Goal: Task Accomplishment & Management: Use online tool/utility

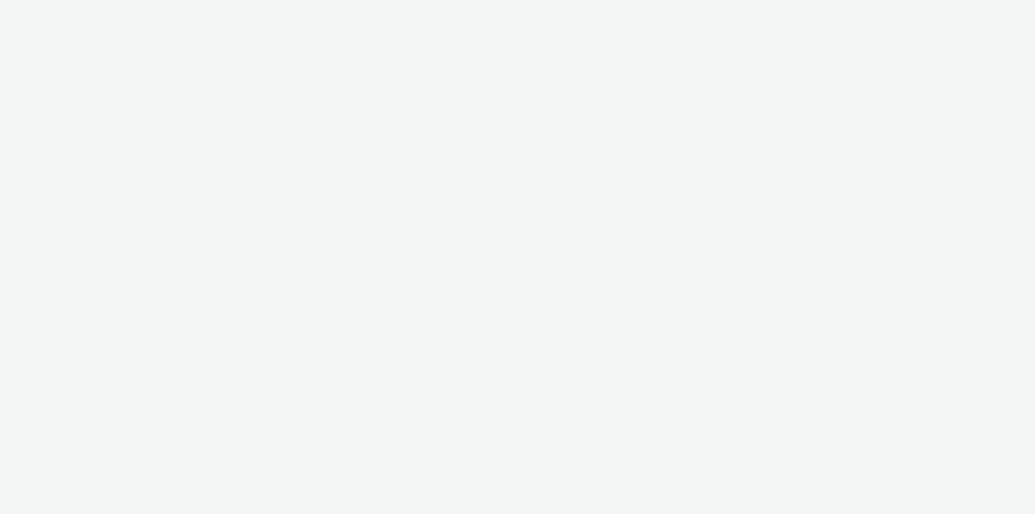
select select "11a7df10-284f-415c-b52a-427acf4c31ae"
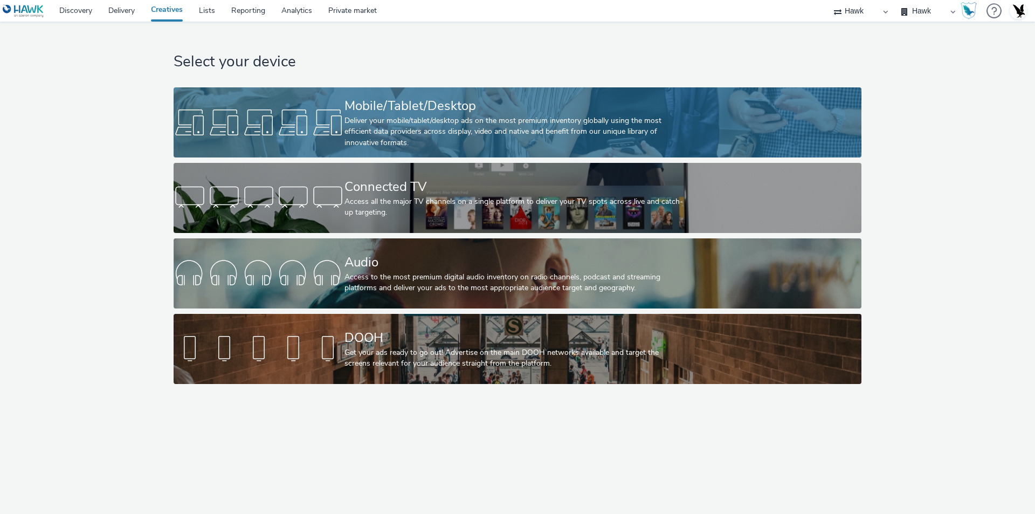
click at [504, 121] on div "Deliver your mobile/tablet/desktop ads on the most premium inventory globally u…" at bounding box center [516, 131] width 342 height 33
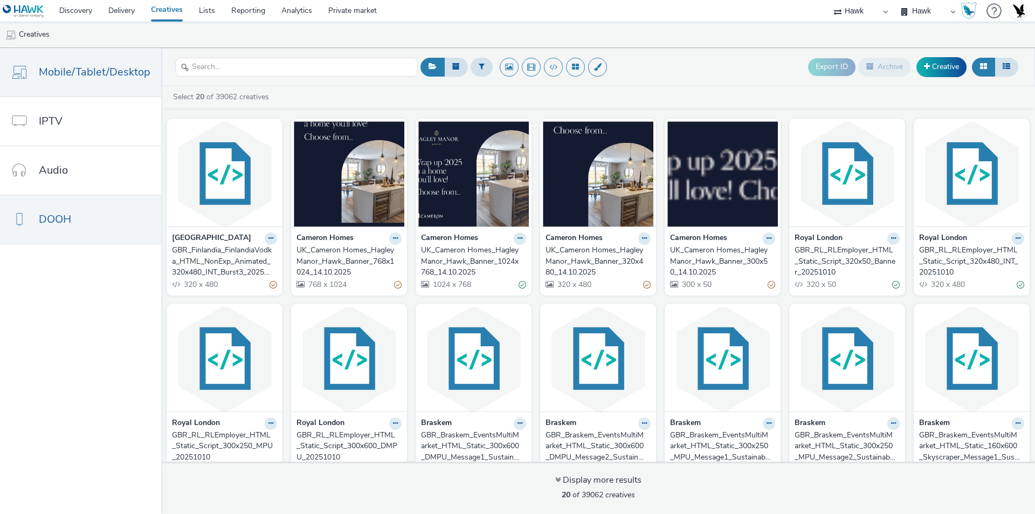
click at [93, 208] on link "DOOH" at bounding box center [80, 219] width 161 height 49
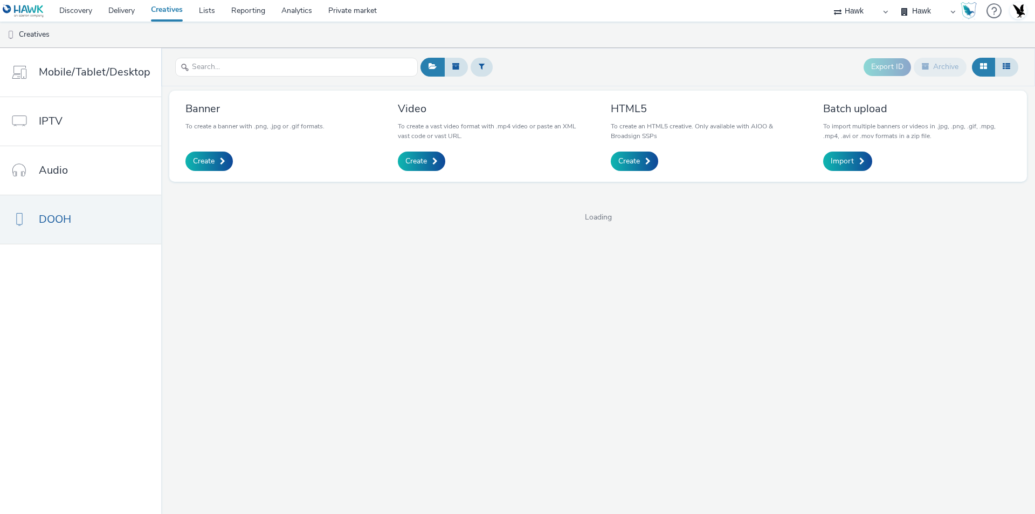
click at [607, 57] on div "Export ID Archive" at bounding box center [719, 67] width 603 height 26
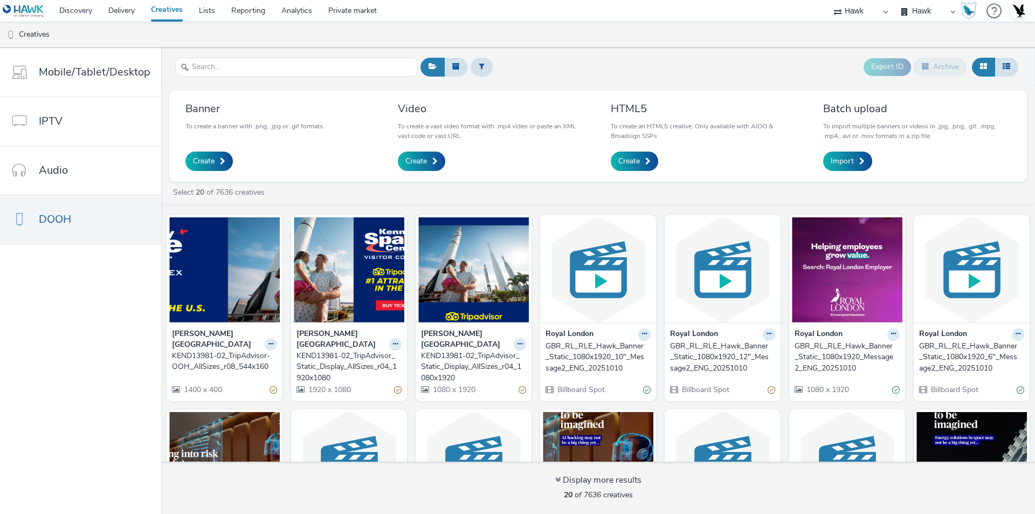
click at [458, 356] on div "KEND13981-02_TripAdvisor_Static_Display_AllSizes_r04_1080x1920" at bounding box center [471, 366] width 101 height 33
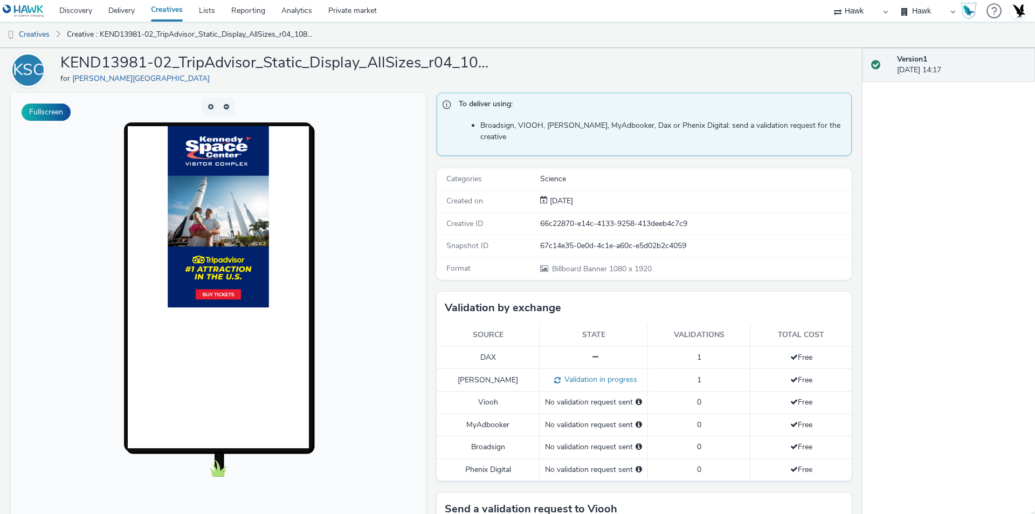
scroll to position [54, 0]
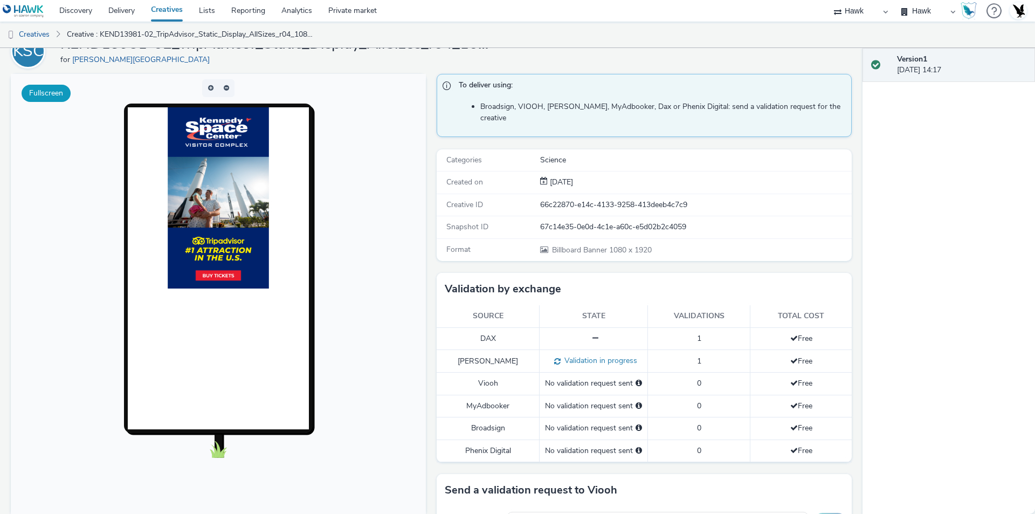
click at [62, 99] on button "Fullscreen" at bounding box center [46, 93] width 49 height 17
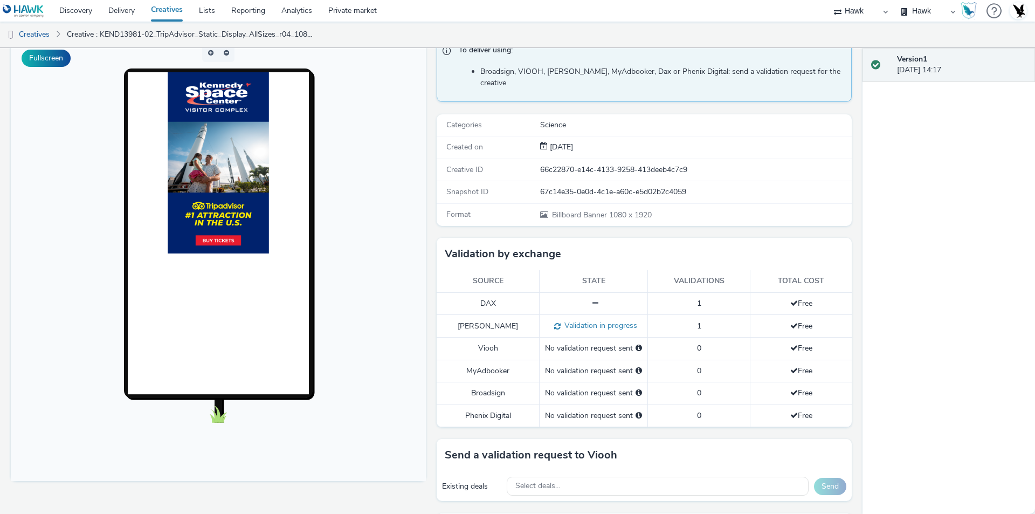
scroll to position [108, 0]
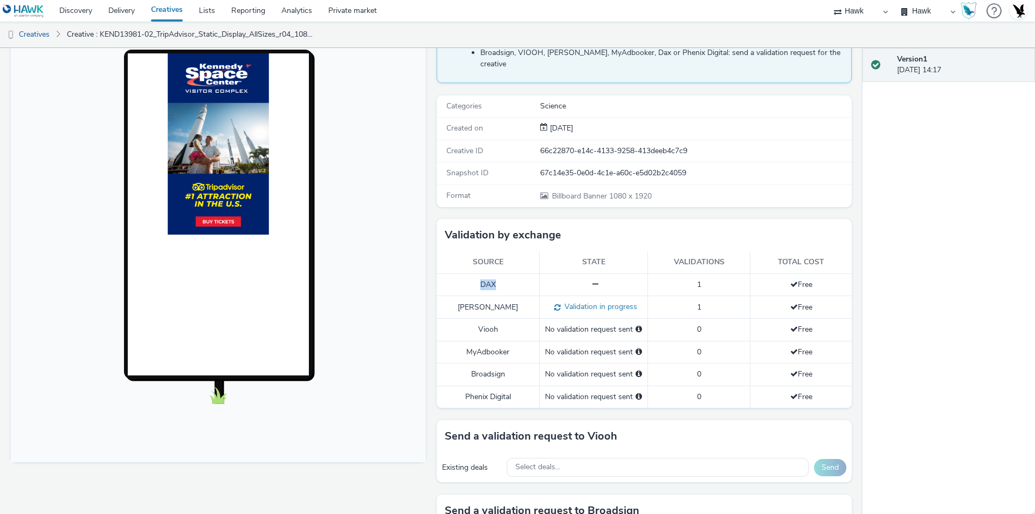
drag, startPoint x: 467, startPoint y: 272, endPoint x: 501, endPoint y: 273, distance: 33.4
click at [501, 273] on td "DAX" at bounding box center [488, 284] width 103 height 22
drag, startPoint x: 469, startPoint y: 318, endPoint x: 500, endPoint y: 319, distance: 31.3
click at [501, 319] on td "Viooh" at bounding box center [488, 330] width 103 height 22
drag, startPoint x: 468, startPoint y: 268, endPoint x: 514, endPoint y: 276, distance: 46.4
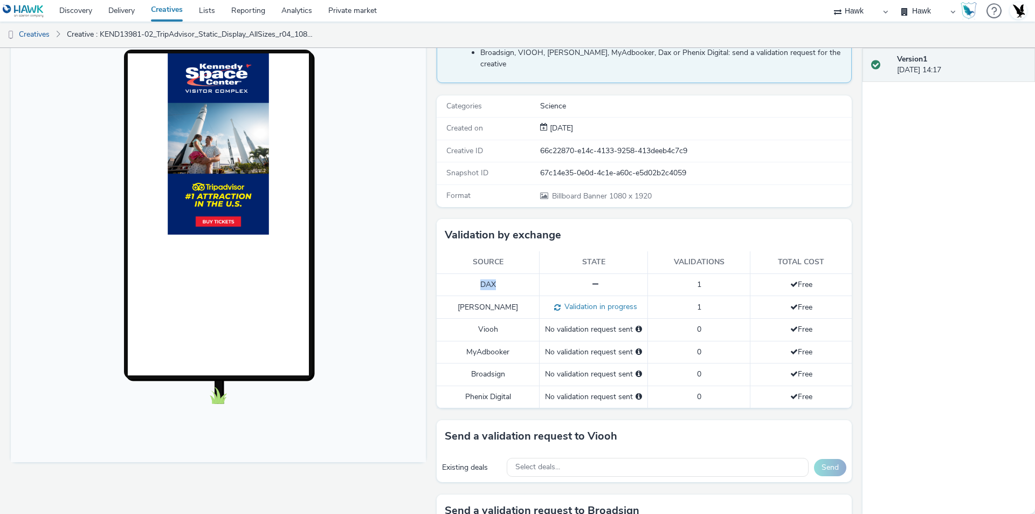
click at [506, 273] on td "DAX" at bounding box center [488, 284] width 103 height 22
drag, startPoint x: 469, startPoint y: 369, endPoint x: 499, endPoint y: 370, distance: 30.2
click at [499, 370] on td "Broadsign" at bounding box center [488, 374] width 103 height 22
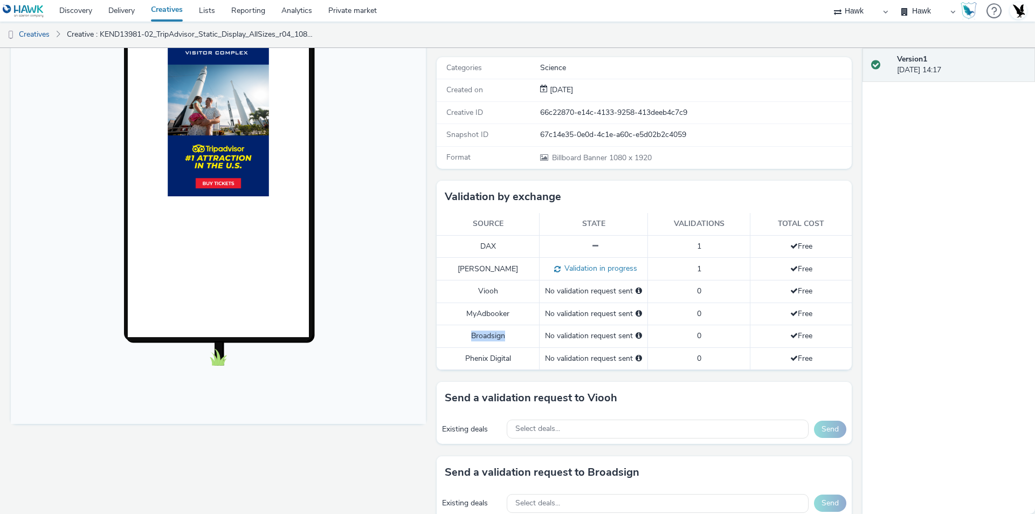
scroll to position [0, 0]
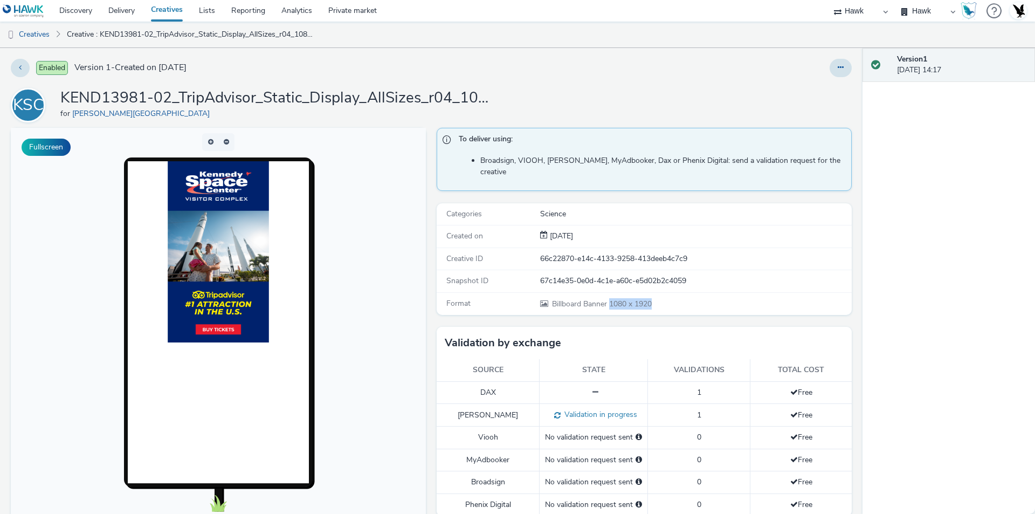
drag, startPoint x: 627, startPoint y: 290, endPoint x: 672, endPoint y: 293, distance: 44.9
click at [672, 298] on div "Billboard Banner 1080 x 1920" at bounding box center [695, 303] width 311 height 11
click at [563, 301] on div "Format Billboard Banner 1080 x 1920" at bounding box center [644, 304] width 415 height 22
drag, startPoint x: 550, startPoint y: 291, endPoint x: 465, endPoint y: 332, distance: 94.3
click at [678, 298] on div "Billboard Banner 1080 x 1920" at bounding box center [695, 303] width 311 height 11
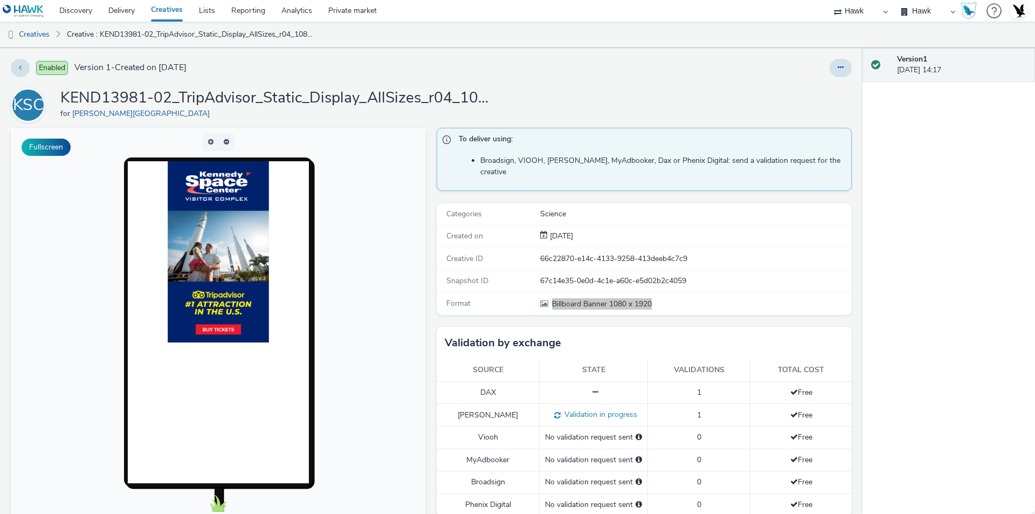
drag, startPoint x: 420, startPoint y: 216, endPoint x: 436, endPoint y: 340, distance: 125.0
click at [420, 216] on body at bounding box center [218, 349] width 415 height 442
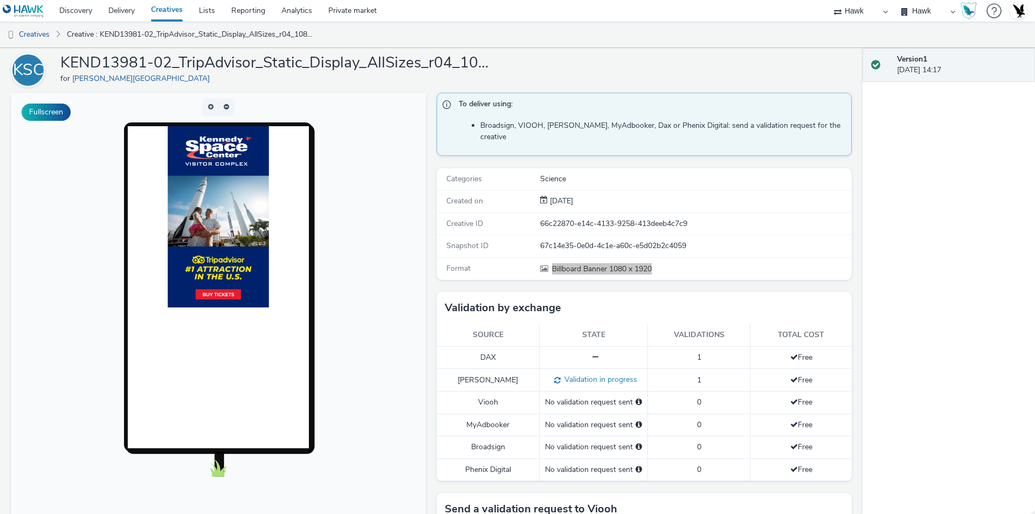
scroll to position [108, 0]
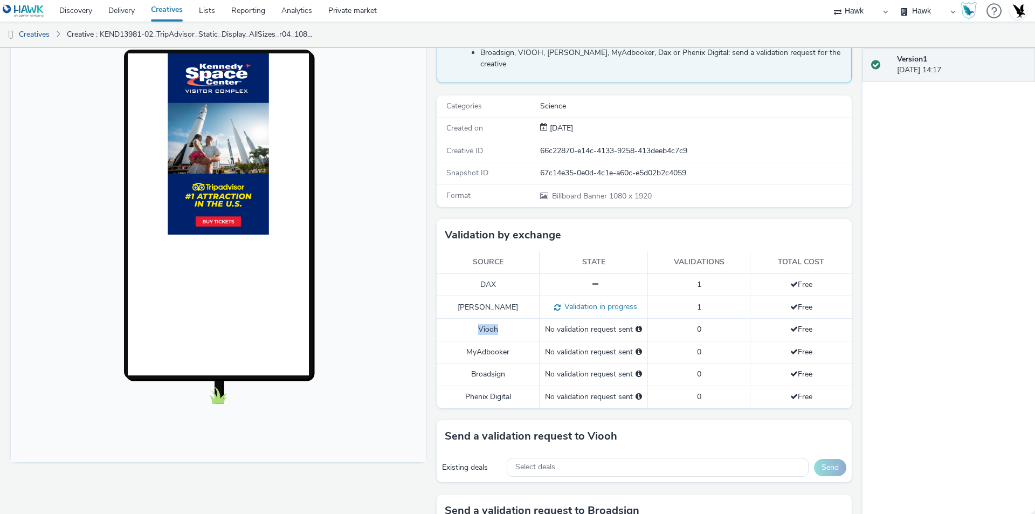
drag, startPoint x: 469, startPoint y: 320, endPoint x: 499, endPoint y: 319, distance: 30.2
click at [499, 319] on td "Viooh" at bounding box center [488, 330] width 103 height 22
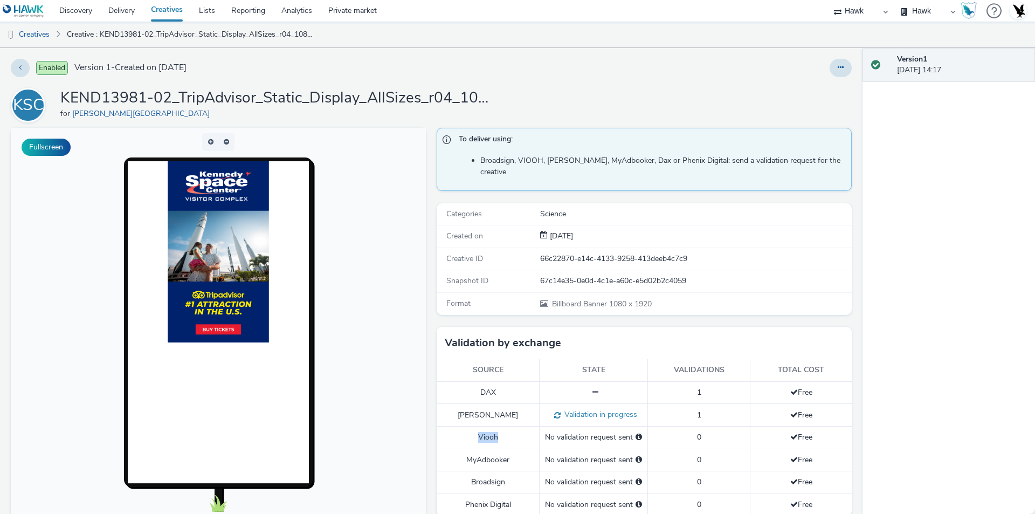
scroll to position [54, 0]
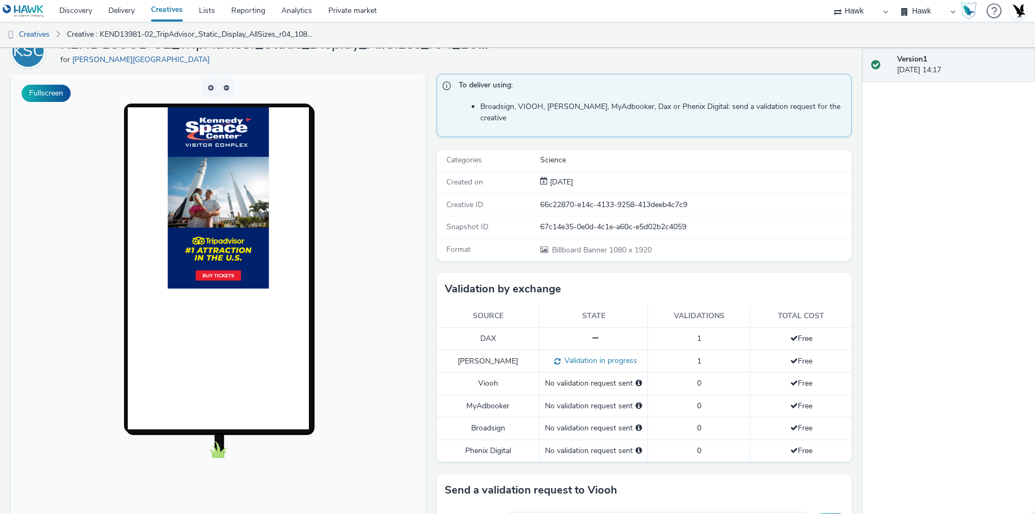
click at [431, 250] on div "To deliver using: Broadsign, VIOOH, [PERSON_NAME], MyAdbooker, Dax or Phenix Di…" at bounding box center [641, 453] width 421 height 759
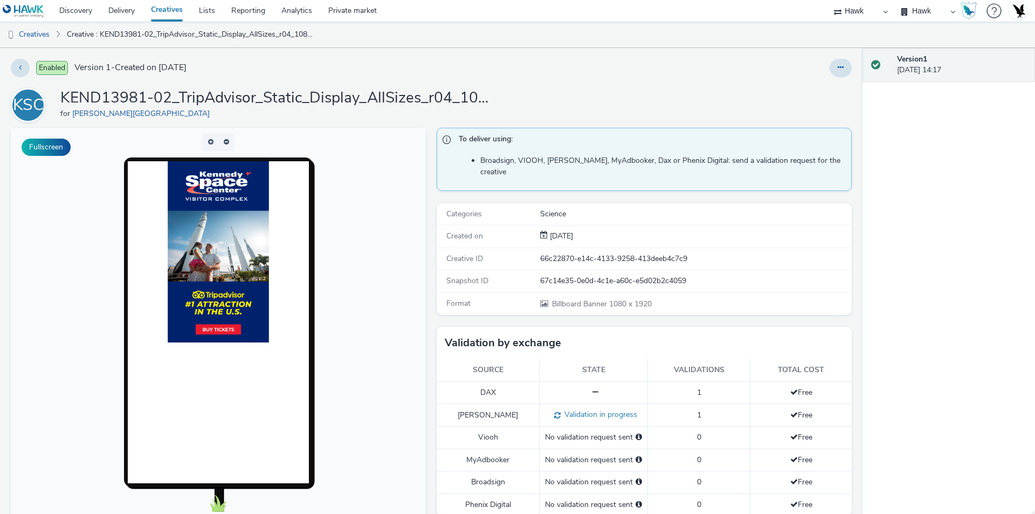
click at [156, 5] on link "Creatives" at bounding box center [167, 11] width 48 height 22
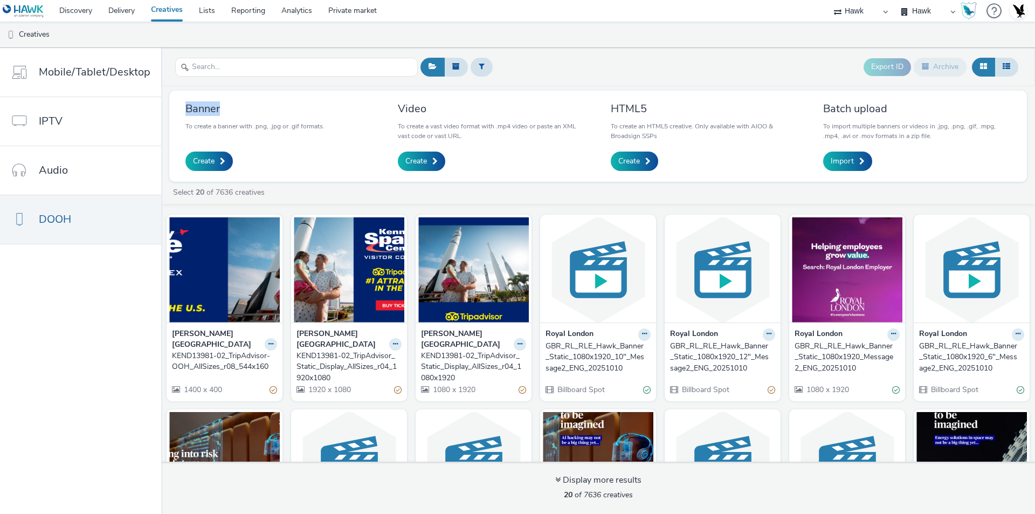
drag, startPoint x: 177, startPoint y: 107, endPoint x: 219, endPoint y: 111, distance: 41.7
click at [219, 111] on div "Banner To create a banner with .png, .jpg or .gif formats. Create" at bounding box center [279, 136] width 204 height 75
click at [210, 164] on span "Create" at bounding box center [204, 161] width 22 height 11
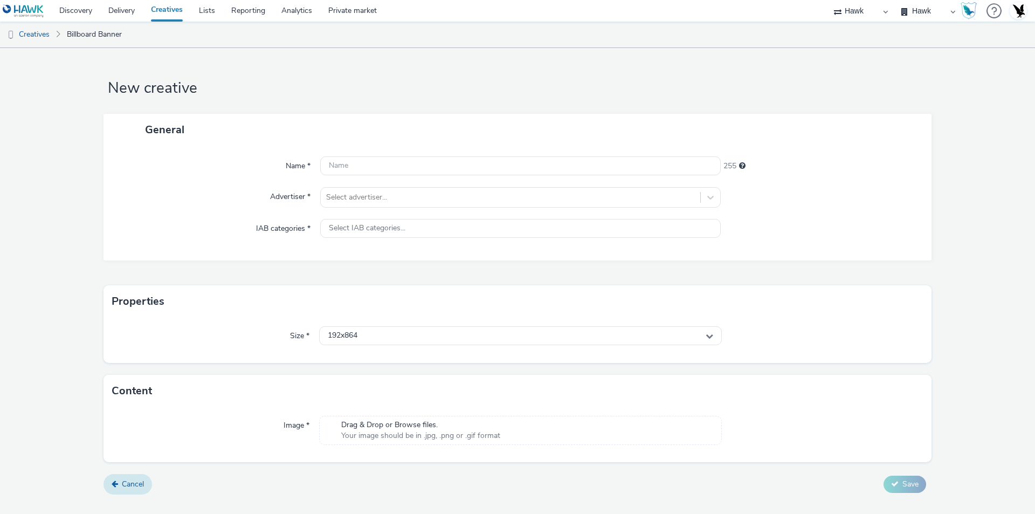
click at [142, 477] on link "Cancel" at bounding box center [128, 484] width 49 height 20
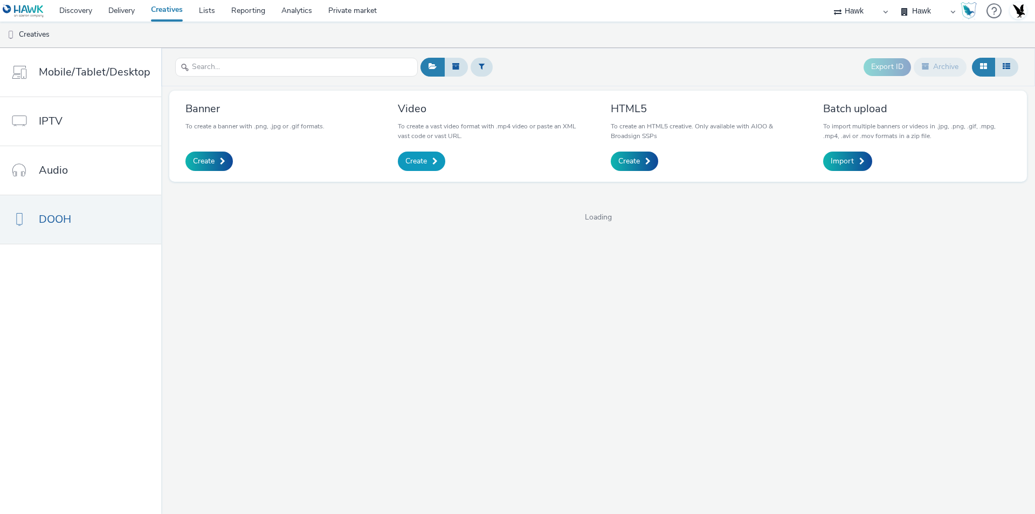
click at [430, 161] on link "Create" at bounding box center [421, 161] width 47 height 19
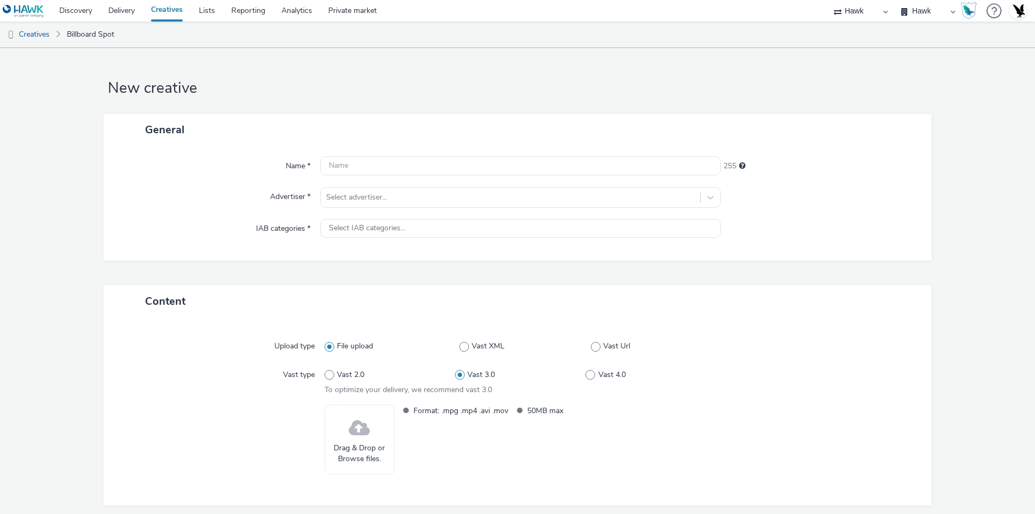
scroll to position [44, 0]
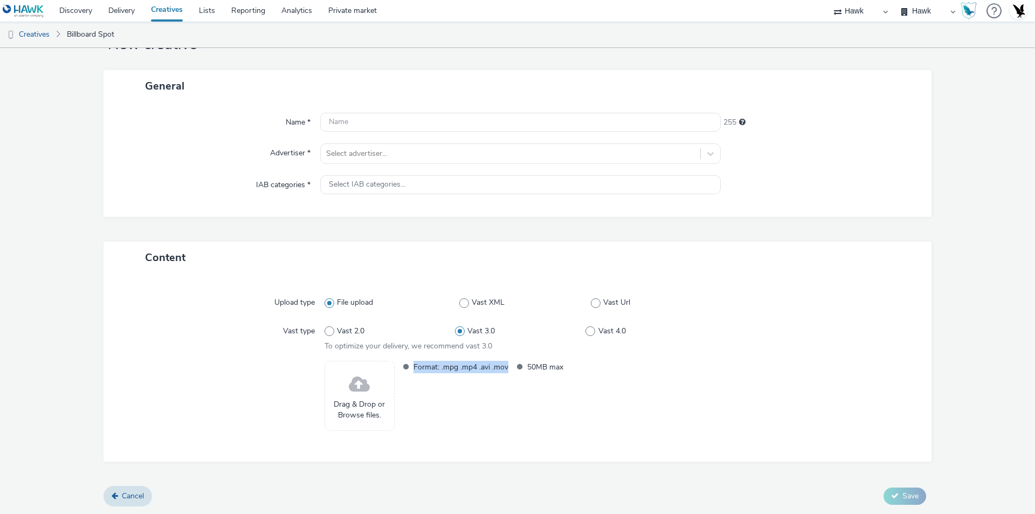
drag, startPoint x: 411, startPoint y: 367, endPoint x: 506, endPoint y: 366, distance: 94.4
click at [506, 366] on span "Format: .mpg .mp4 .avi .mov" at bounding box center [461, 367] width 95 height 12
drag, startPoint x: 524, startPoint y: 365, endPoint x: 568, endPoint y: 368, distance: 44.8
click at [570, 366] on li "50MB max" at bounding box center [566, 367] width 111 height 12
click at [565, 389] on div "Format: .mpg .mp4 .avi .mov 50MB max" at bounding box center [556, 396] width 319 height 70
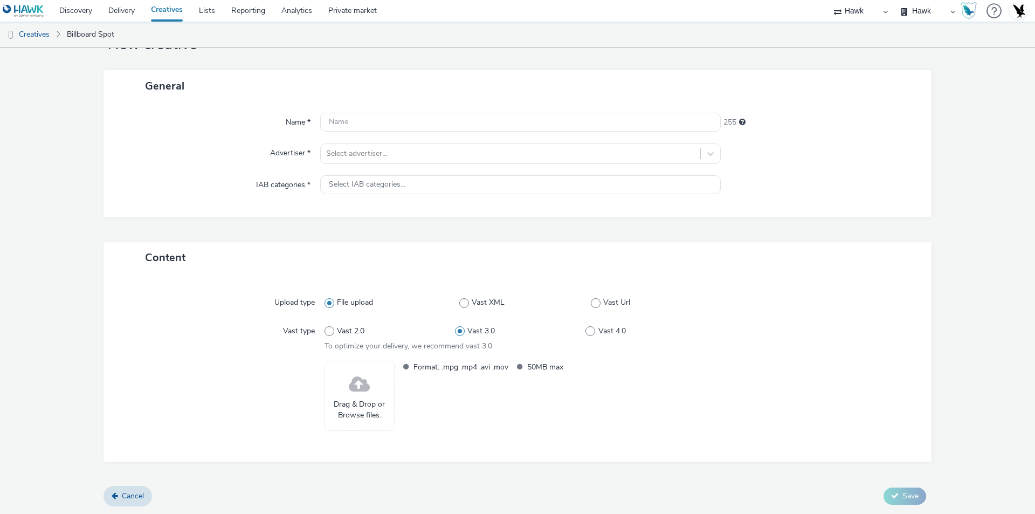
click at [556, 389] on div "Format: .mpg .mp4 .avi .mov 50MB max" at bounding box center [556, 396] width 319 height 70
drag, startPoint x: 1007, startPoint y: 313, endPoint x: 923, endPoint y: 309, distance: 84.7
click at [1009, 306] on form "New creative General Name * 255 Advertiser * Select advertiser... IAB categorie…" at bounding box center [517, 259] width 1035 height 510
click at [170, 13] on link "Creatives" at bounding box center [167, 11] width 48 height 22
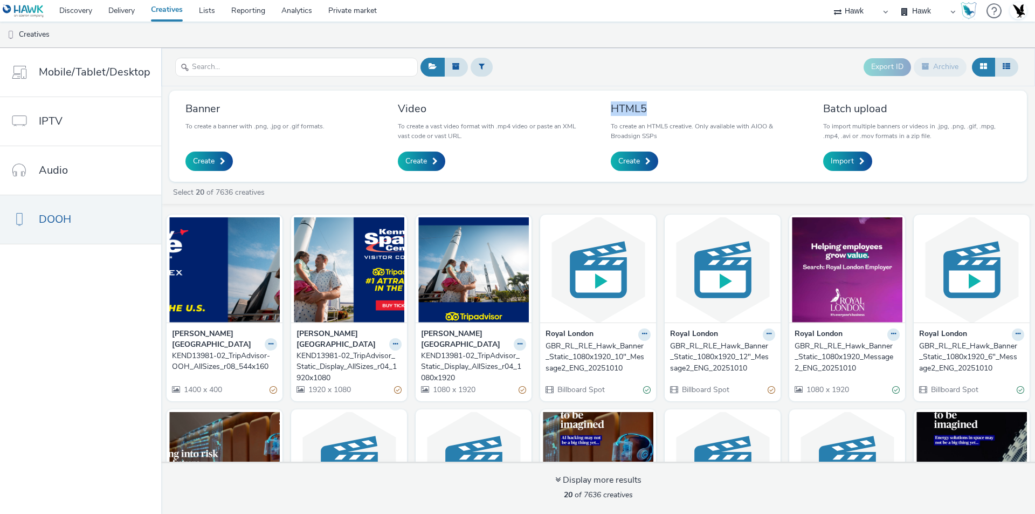
drag, startPoint x: 624, startPoint y: 108, endPoint x: 649, endPoint y: 107, distance: 24.8
click at [649, 107] on div "HTML5 To create an HTML5 creative. Only available with AIOO & Broadsign SSPs Cr…" at bounding box center [705, 136] width 204 height 75
click at [603, 128] on div "HTML5 To create an HTML5 creative. Only available with AIOO & Broadsign SSPs Cr…" at bounding box center [705, 136] width 204 height 75
drag, startPoint x: 611, startPoint y: 109, endPoint x: 650, endPoint y: 111, distance: 39.4
click at [650, 111] on h3 "HTML5" at bounding box center [705, 108] width 188 height 15
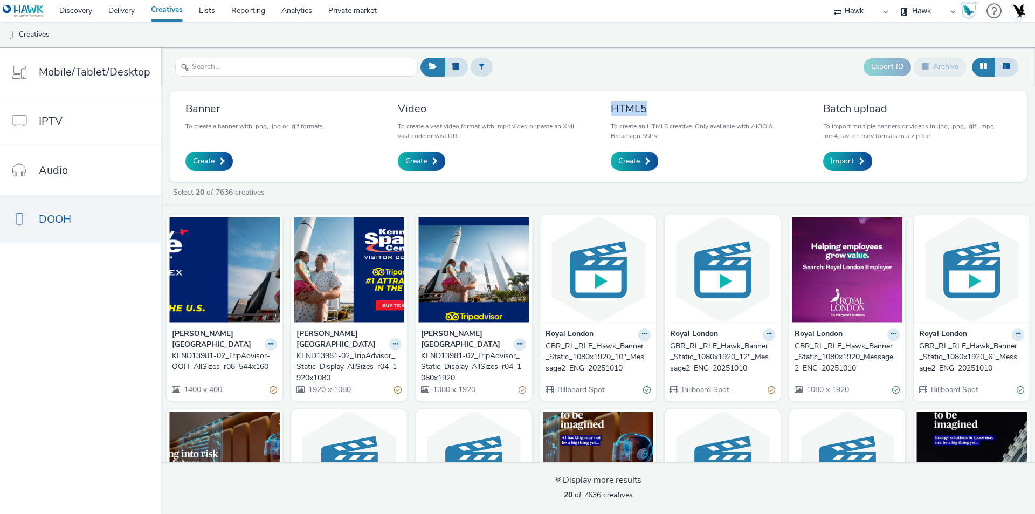
click at [677, 111] on h3 "HTML5" at bounding box center [705, 108] width 188 height 15
click at [616, 107] on h3 "HTML5" at bounding box center [705, 108] width 188 height 15
drag, startPoint x: 608, startPoint y: 110, endPoint x: 657, endPoint y: 112, distance: 49.6
click at [658, 112] on div "HTML5 To create an HTML5 creative. Only available with AIOO & Broadsign SSPs Cr…" at bounding box center [705, 136] width 204 height 75
click at [748, 133] on p "To create an HTML5 creative. Only available with AIOO & Broadsign SSPs" at bounding box center [705, 130] width 188 height 19
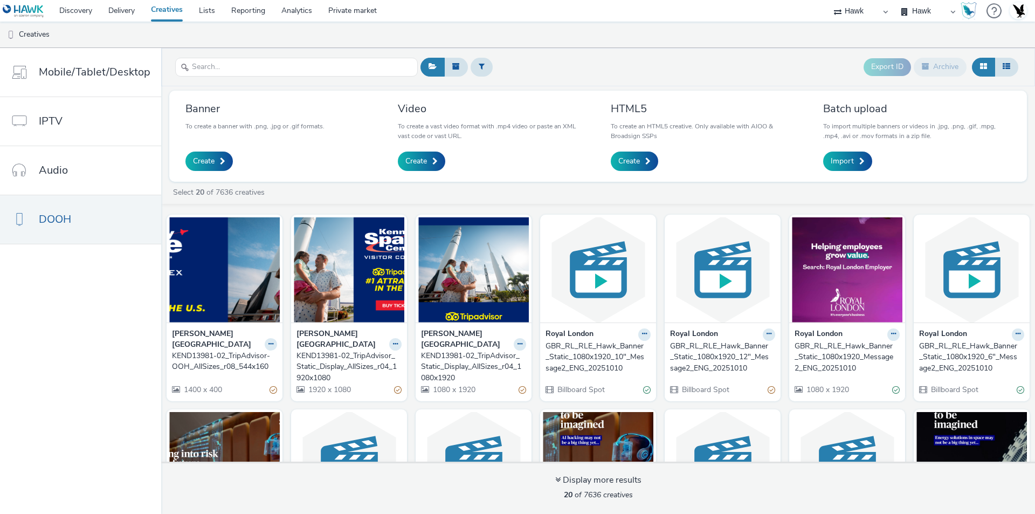
click at [666, 78] on div "Export ID Archive" at bounding box center [719, 67] width 603 height 26
click at [557, 73] on div "Export ID Archive" at bounding box center [719, 67] width 603 height 26
click at [529, 64] on div "Export ID Archive" at bounding box center [719, 67] width 603 height 26
click at [525, 54] on div "Export ID Archive" at bounding box center [719, 67] width 603 height 26
click at [626, 71] on div "Export ID Archive" at bounding box center [719, 67] width 603 height 26
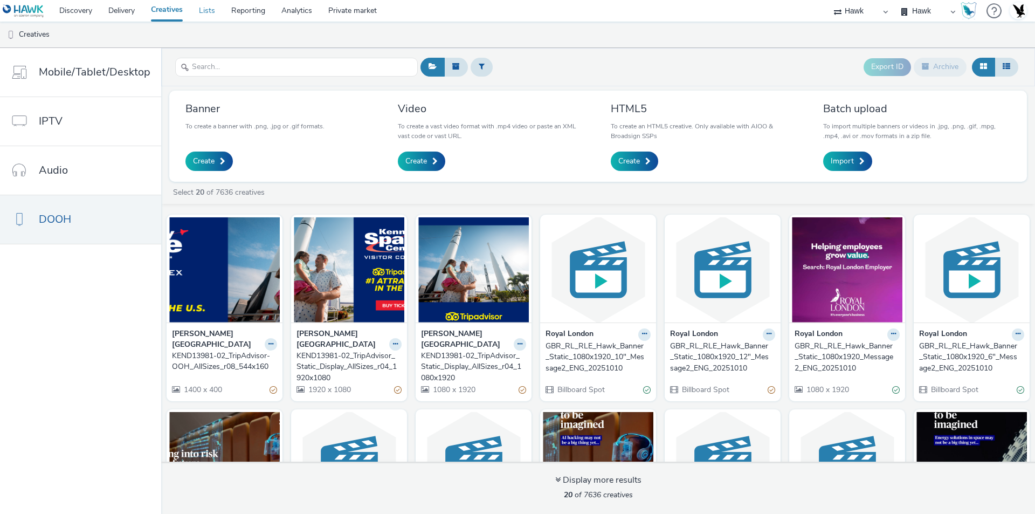
click at [210, 6] on link "Lists" at bounding box center [207, 11] width 32 height 22
